Goal: Book appointment/travel/reservation

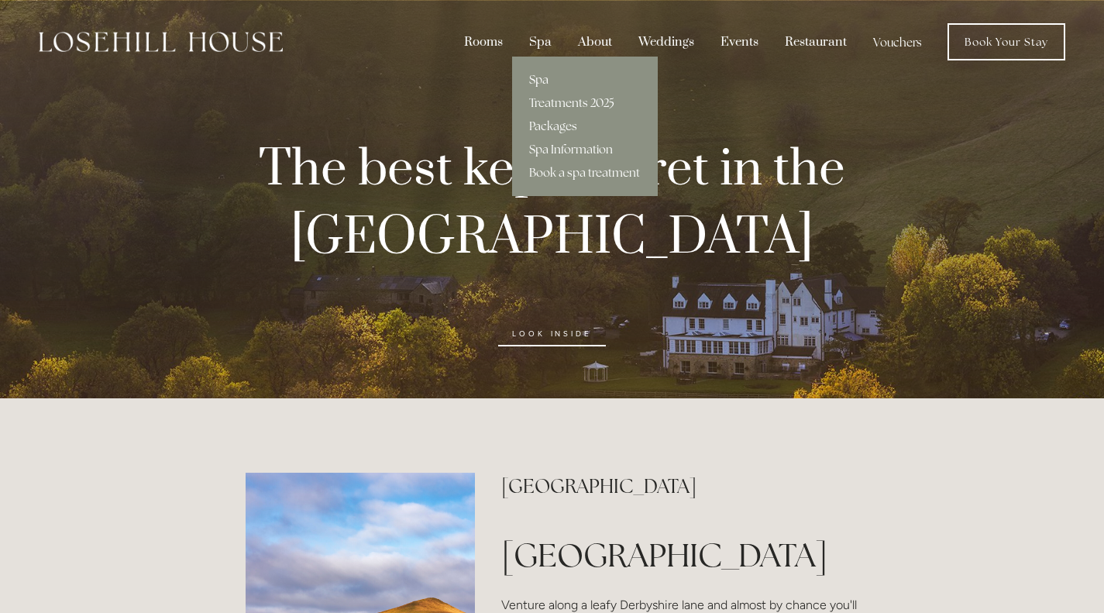
click at [545, 82] on link "Spa" at bounding box center [585, 79] width 146 height 23
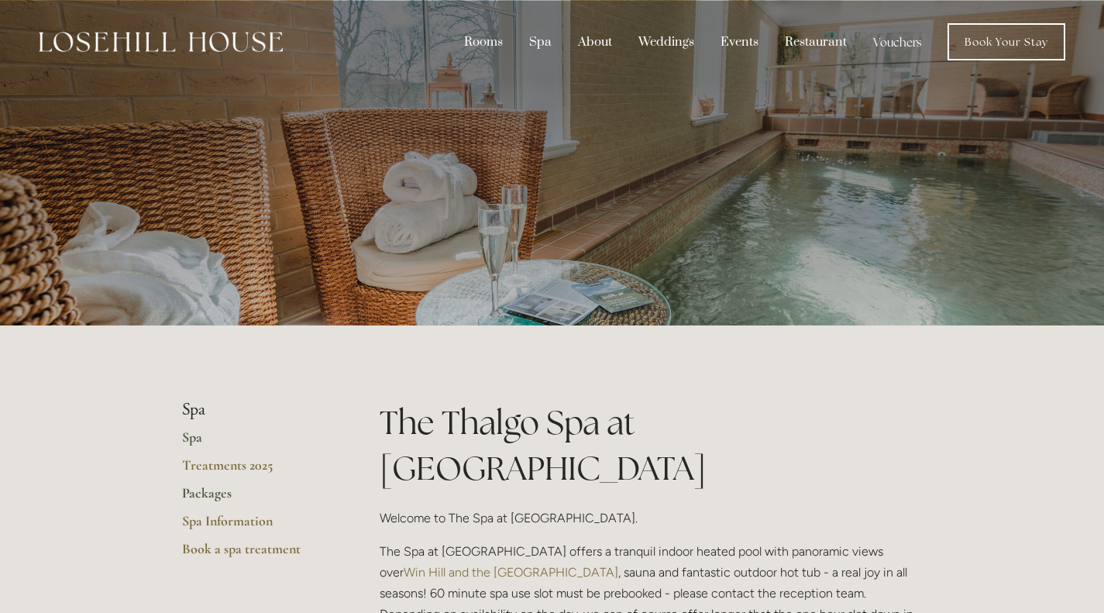
click at [210, 495] on link "Packages" at bounding box center [256, 498] width 148 height 28
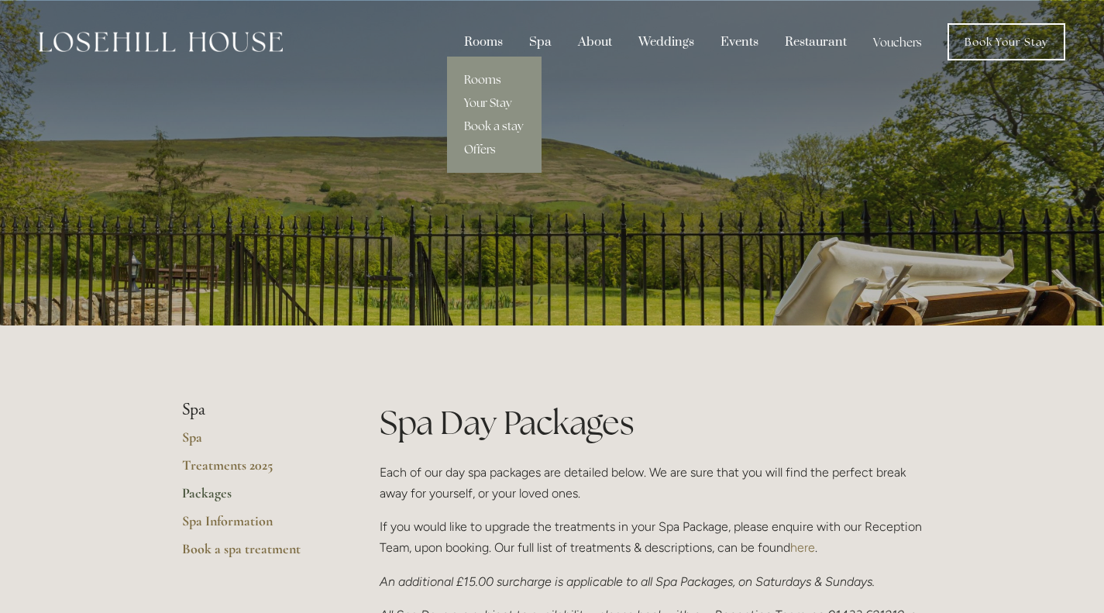
click at [486, 81] on link "Rooms" at bounding box center [494, 79] width 95 height 23
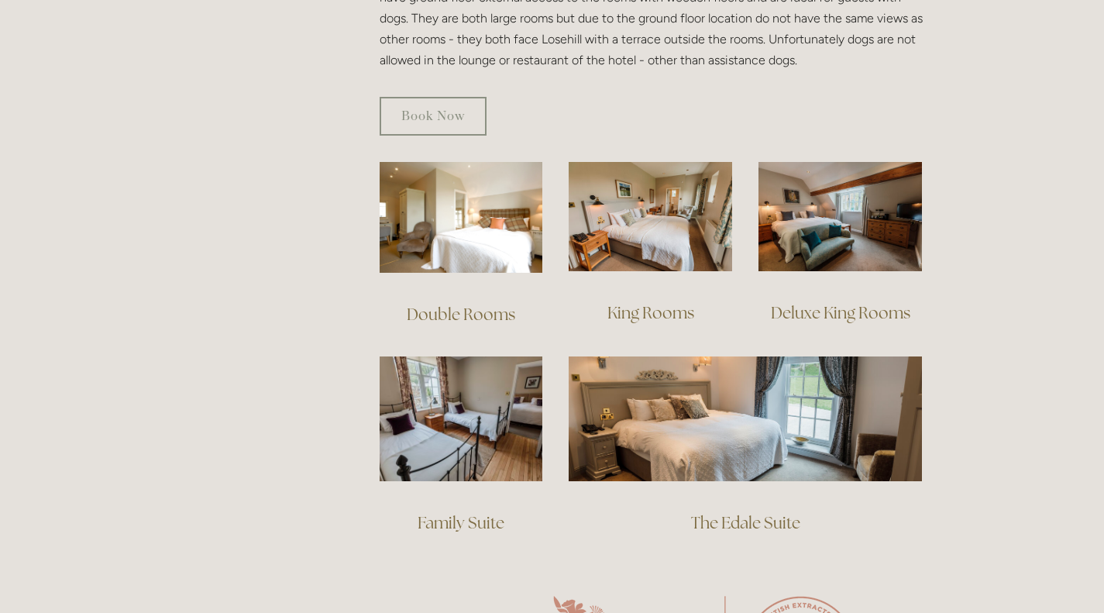
scroll to position [991, 0]
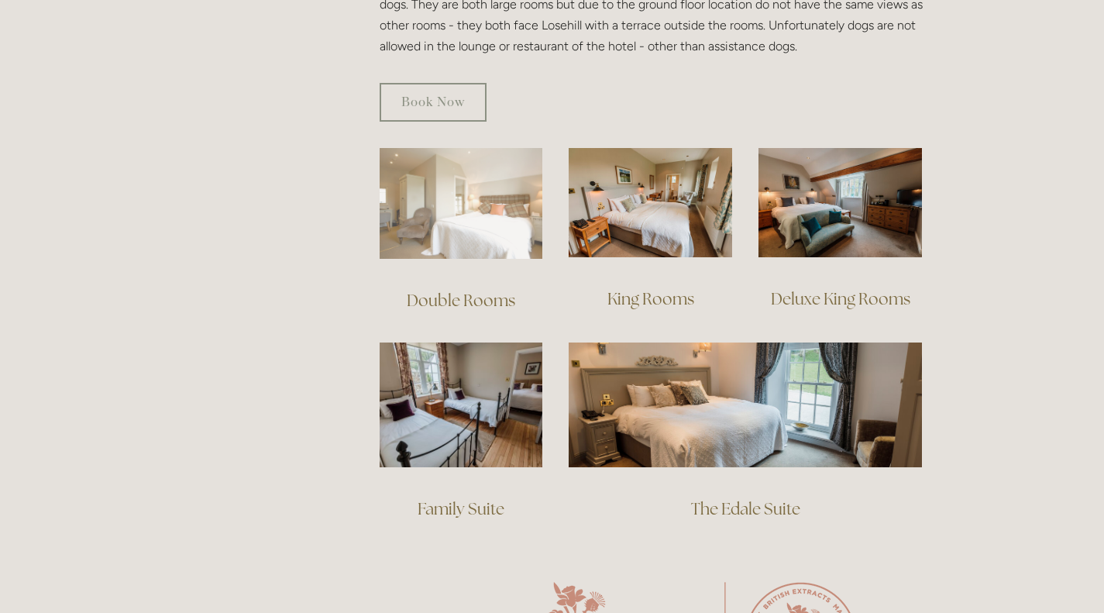
click at [468, 183] on img at bounding box center [461, 203] width 163 height 111
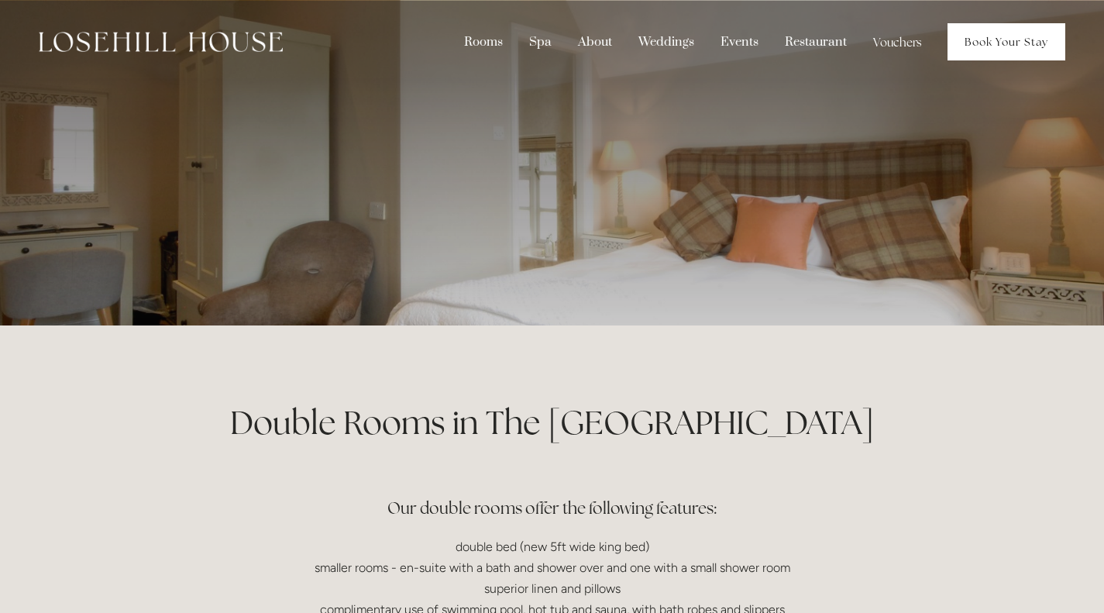
click at [1001, 46] on link "Book Your Stay" at bounding box center [1006, 41] width 118 height 37
click at [1017, 44] on link "Book Your Stay" at bounding box center [1006, 41] width 118 height 37
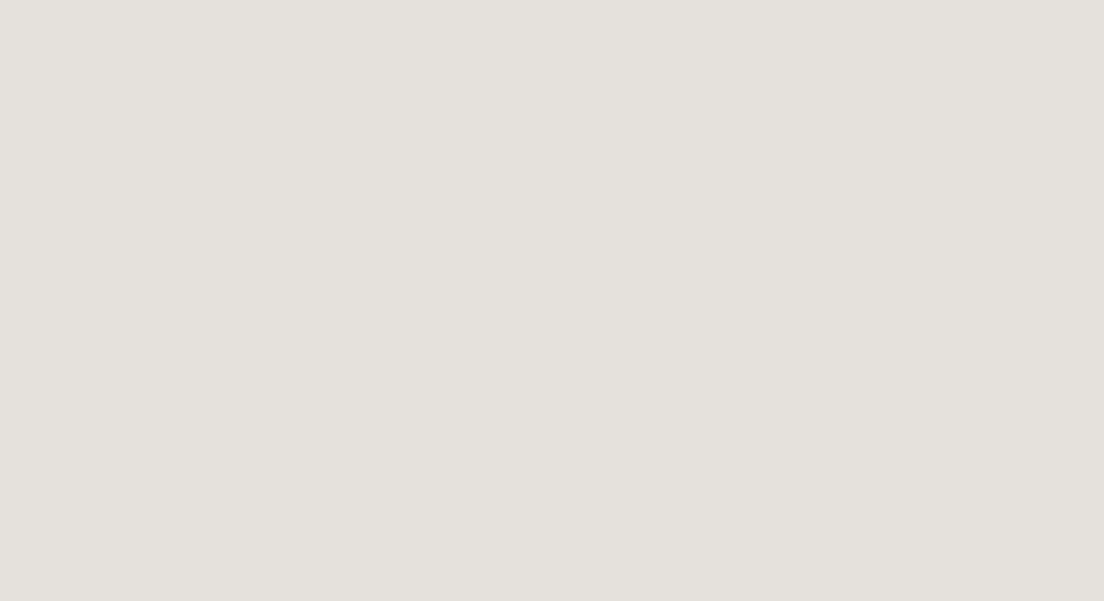
scroll to position [426, 0]
